Goal: Task Accomplishment & Management: Manage account settings

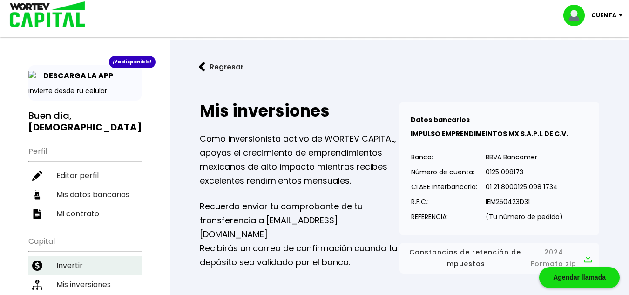
click at [86, 256] on li "Invertir" at bounding box center [84, 265] width 113 height 19
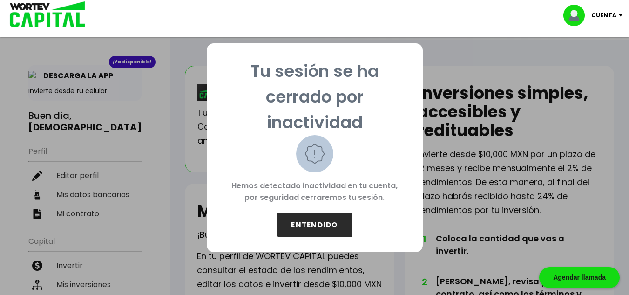
click at [309, 226] on button "ENTENDIDO" at bounding box center [314, 224] width 75 height 25
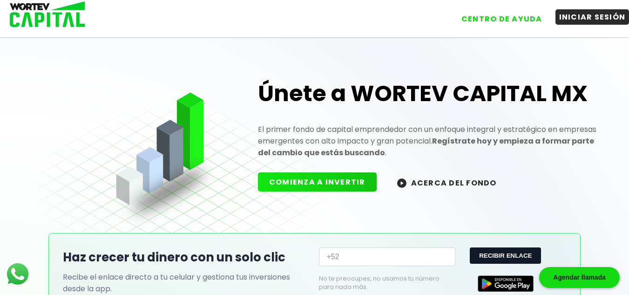
click at [579, 15] on button "INICIAR SESIÓN" at bounding box center [592, 16] width 74 height 15
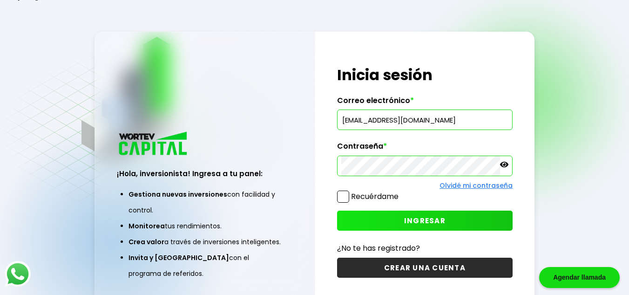
click at [414, 124] on input "[EMAIL_ADDRESS][DOMAIN_NAME]" at bounding box center [424, 120] width 167 height 20
type input "[PERSON_NAME][EMAIL_ADDRESS][DOMAIN_NAME]"
click at [427, 218] on span "INGRESAR" at bounding box center [424, 221] width 41 height 10
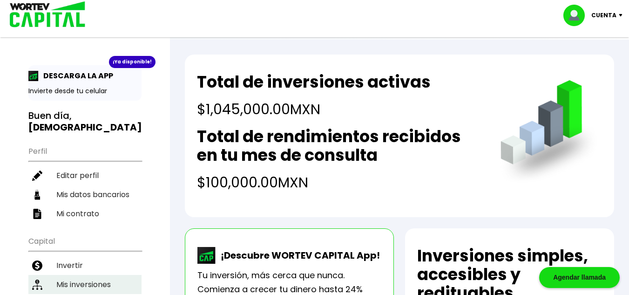
click at [113, 275] on li "Mis inversiones" at bounding box center [84, 284] width 113 height 19
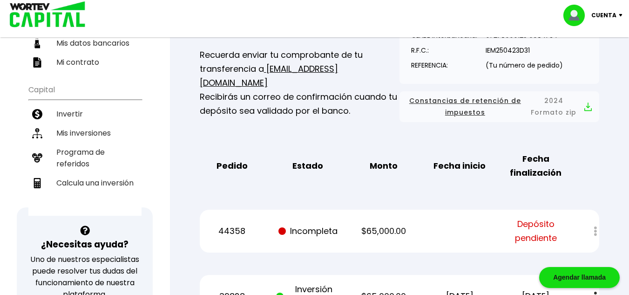
scroll to position [186, 0]
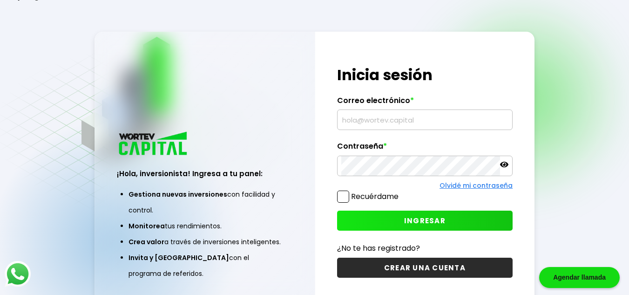
scroll to position [47, 0]
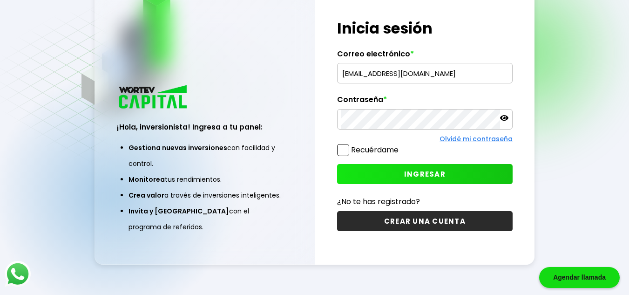
click at [427, 75] on input "[EMAIL_ADDRESS][DOMAIN_NAME]" at bounding box center [424, 73] width 167 height 20
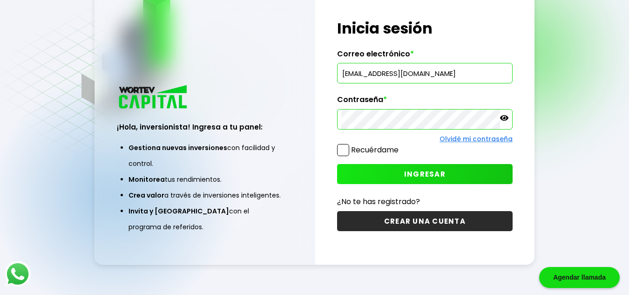
click at [388, 77] on input "[EMAIL_ADDRESS][DOMAIN_NAME]" at bounding box center [424, 73] width 167 height 20
type input "[PERSON_NAME][EMAIL_ADDRESS][DOMAIN_NAME]"
click at [414, 168] on button "INGRESAR" at bounding box center [424, 174] width 175 height 20
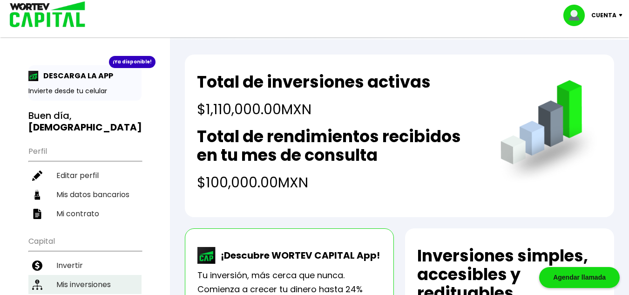
click at [94, 275] on li "Mis inversiones" at bounding box center [84, 284] width 113 height 19
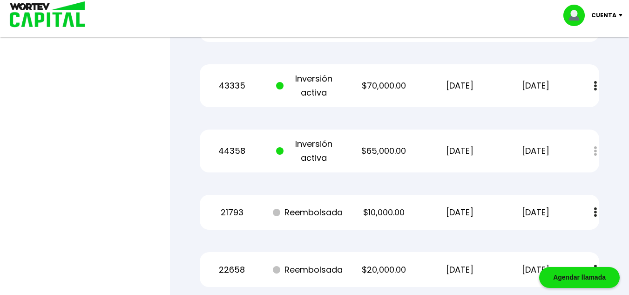
scroll to position [1252, 0]
